Goal: Information Seeking & Learning: Learn about a topic

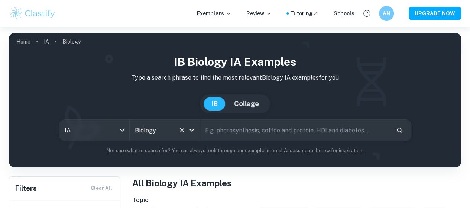
click at [144, 132] on div "Biology All Subjects" at bounding box center [165, 130] width 70 height 21
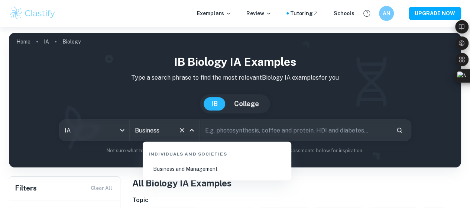
click at [195, 174] on li "Business and Management" at bounding box center [217, 168] width 143 height 17
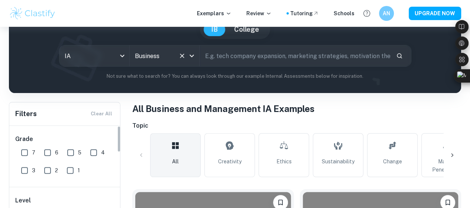
scroll to position [112, 0]
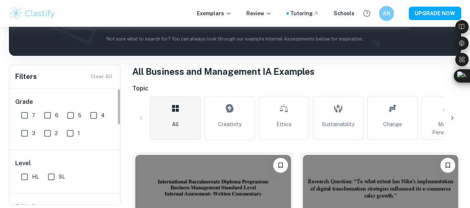
type input "Business and Management"
click at [31, 113] on input "7" at bounding box center [24, 115] width 15 height 15
checkbox input "true"
click at [59, 113] on div "6" at bounding box center [52, 114] width 23 height 18
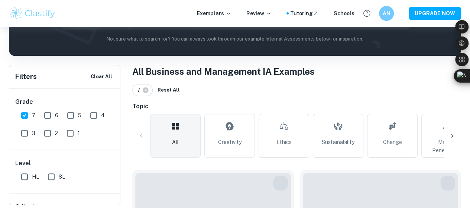
click at [51, 113] on input "6" at bounding box center [47, 115] width 15 height 15
checkbox input "true"
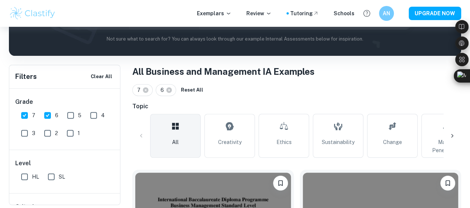
click at [69, 114] on input "5" at bounding box center [70, 115] width 15 height 15
checkbox input "true"
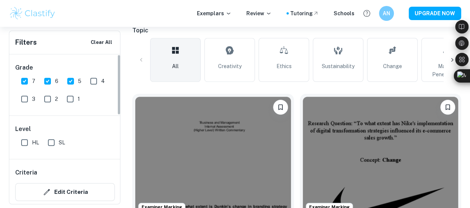
scroll to position [223, 0]
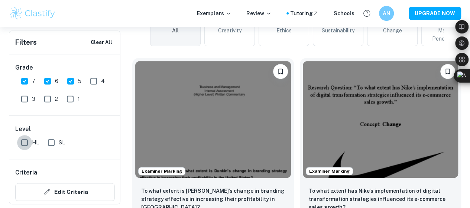
drag, startPoint x: 27, startPoint y: 137, endPoint x: 80, endPoint y: 138, distance: 52.4
click at [27, 138] on input "HL" at bounding box center [24, 142] width 15 height 15
checkbox input "true"
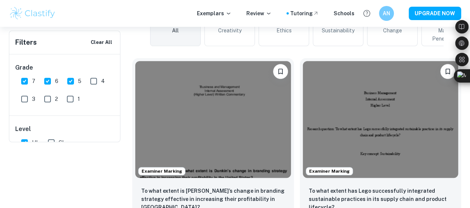
scroll to position [74, 0]
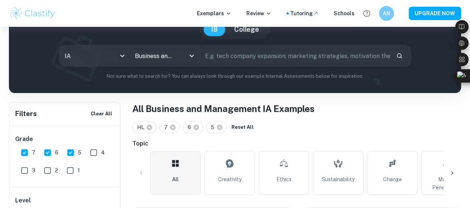
click at [257, 64] on input "text" at bounding box center [295, 55] width 190 height 21
type input "C"
type input "future"
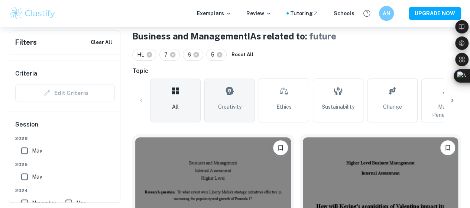
scroll to position [146, 0]
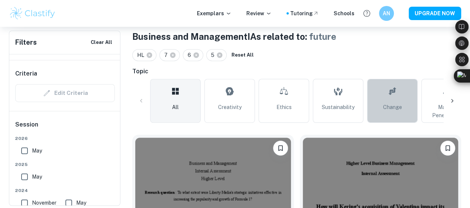
click at [391, 104] on span "Change" at bounding box center [392, 107] width 19 height 8
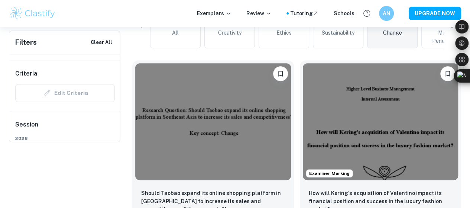
scroll to position [37, 0]
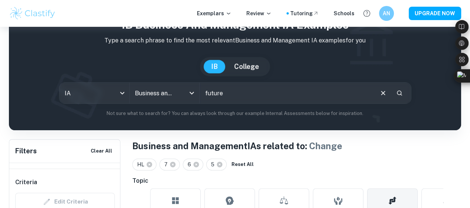
click at [229, 90] on input "future" at bounding box center [286, 93] width 173 height 21
drag, startPoint x: 229, startPoint y: 90, endPoint x: 207, endPoint y: 56, distance: 40.6
click at [229, 90] on input "future" at bounding box center [286, 93] width 173 height 21
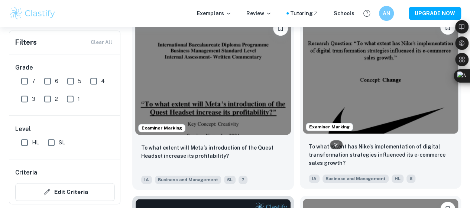
scroll to position [186, 0]
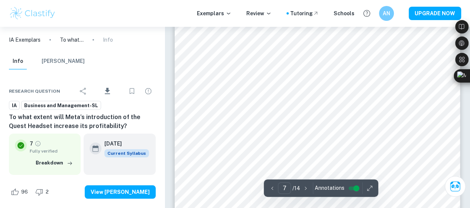
scroll to position [2705, 0]
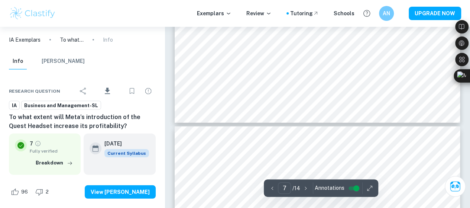
type input "6"
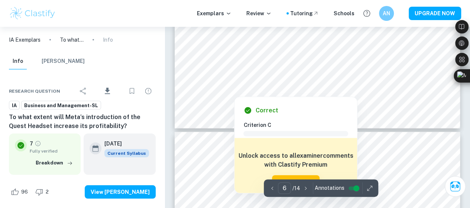
scroll to position [2445, 0]
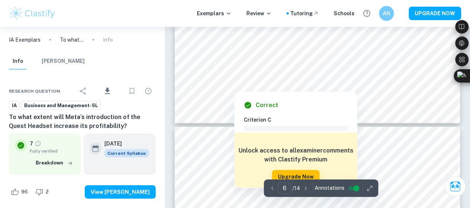
drag, startPoint x: 245, startPoint y: 60, endPoint x: 277, endPoint y: 85, distance: 41.1
click at [245, 62] on div at bounding box center [234, 59] width 50 height 6
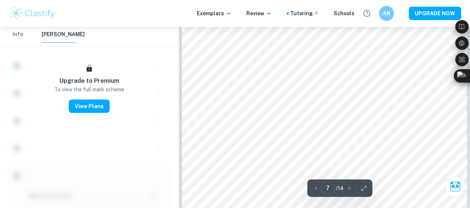
scroll to position [2705, 0]
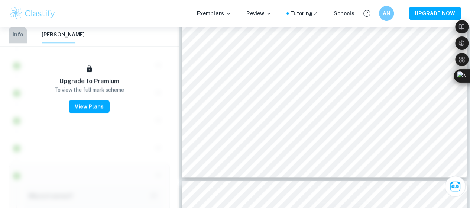
click at [19, 34] on button "Info" at bounding box center [18, 35] width 18 height 16
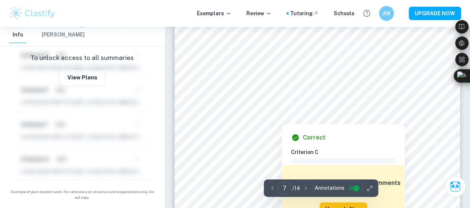
scroll to position [2520, 0]
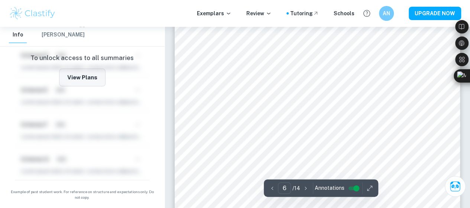
type input "5"
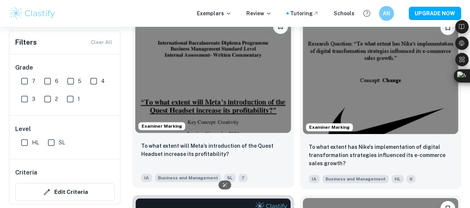
scroll to position [223, 0]
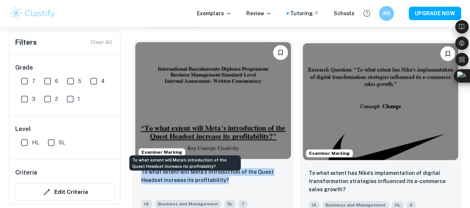
drag, startPoint x: 127, startPoint y: 130, endPoint x: 212, endPoint y: 144, distance: 86.6
copy p "To what extent will Meta’s introduction of the Quest Headset increase its profi…"
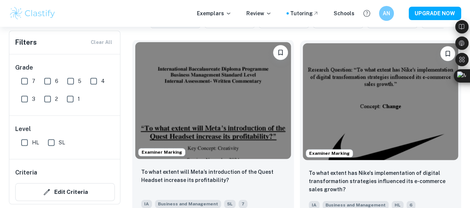
click at [189, 168] on p "To what extent will Meta’s introduction of the Quest Headset increase its profi…" at bounding box center [213, 176] width 144 height 16
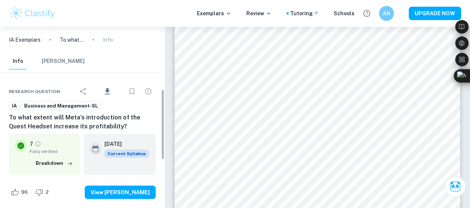
scroll to position [160, 0]
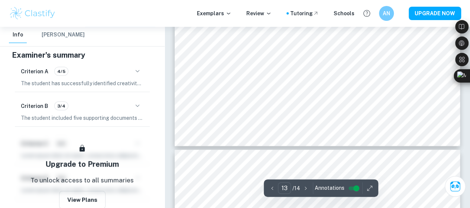
type input "12"
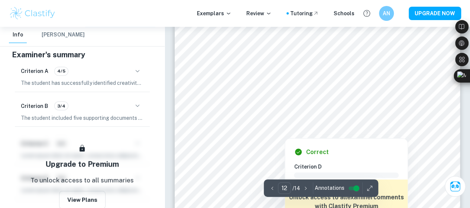
scroll to position [4831, 0]
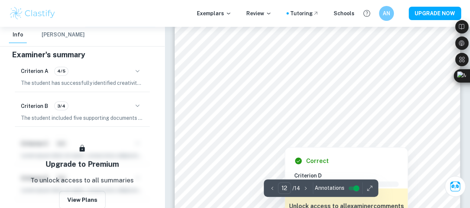
click at [409, 128] on div at bounding box center [317, 128] width 216 height 20
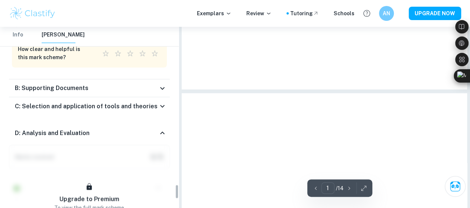
scroll to position [1946, 0]
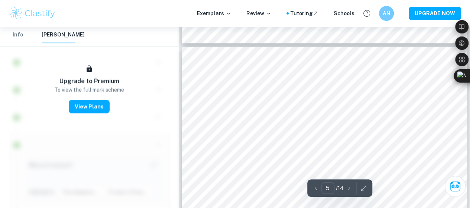
scroll to position [1896, 0]
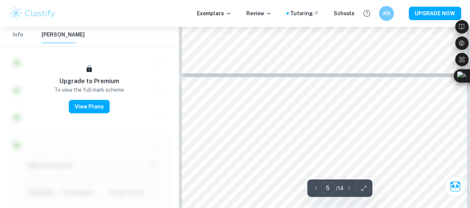
type input "6"
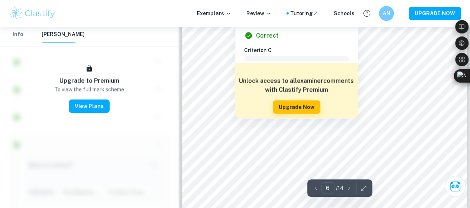
scroll to position [2268, 0]
